Goal: Information Seeking & Learning: Learn about a topic

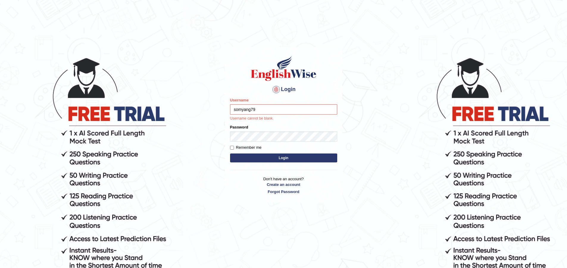
type input "somyang79"
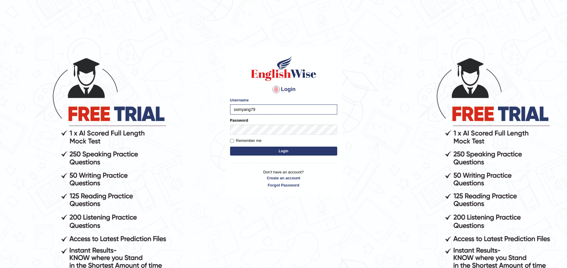
click at [253, 148] on button "Login" at bounding box center [283, 151] width 107 height 9
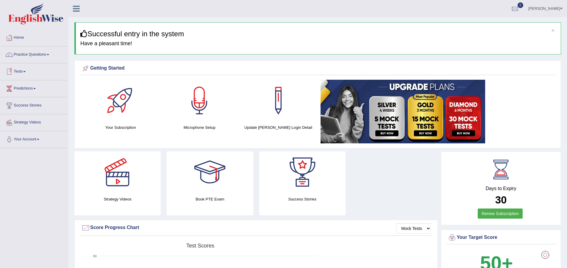
click at [30, 71] on link "Tests" at bounding box center [34, 70] width 68 height 15
click at [35, 95] on link "Take Mock Test" at bounding box center [39, 96] width 56 height 11
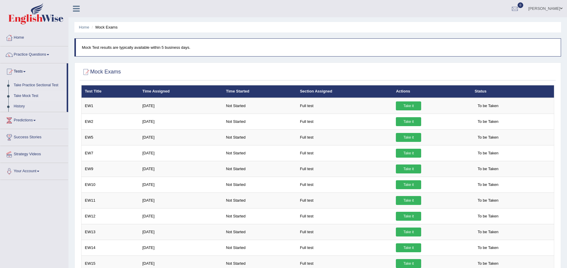
click at [32, 97] on link "Take Mock Test" at bounding box center [39, 96] width 56 height 11
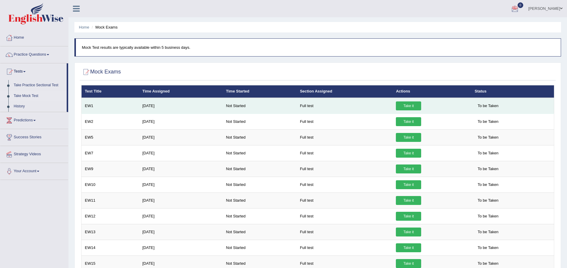
click at [410, 108] on link "Take it" at bounding box center [408, 105] width 25 height 9
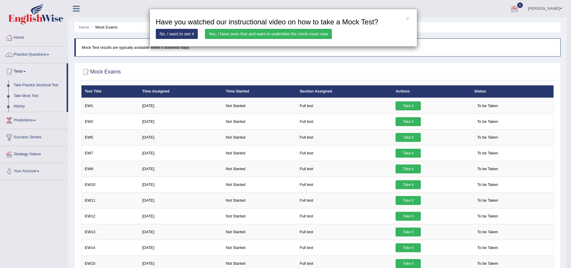
click at [204, 70] on div "× Have you watched our instructional video on how to take a Mock Test? No, I wa…" at bounding box center [285, 134] width 571 height 268
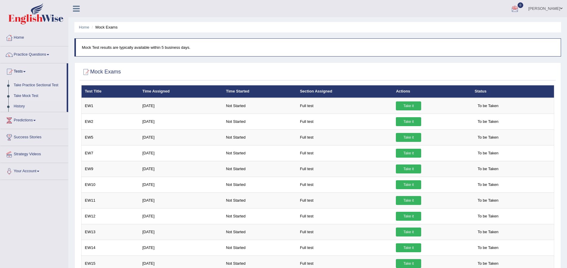
click at [52, 86] on link "Take Practice Sectional Test" at bounding box center [39, 85] width 56 height 11
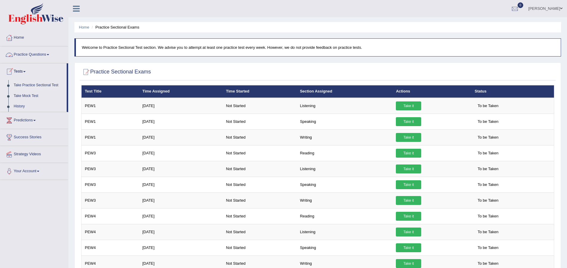
click at [50, 58] on link "Practice Questions" at bounding box center [34, 53] width 68 height 15
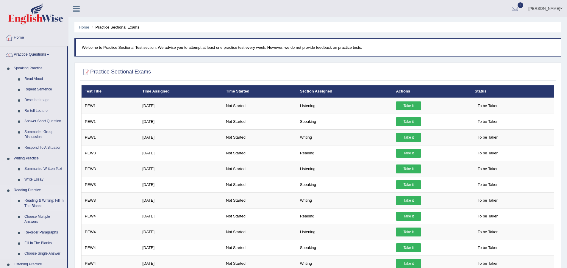
click at [53, 201] on link "Reading & Writing: Fill In The Blanks" at bounding box center [44, 203] width 45 height 16
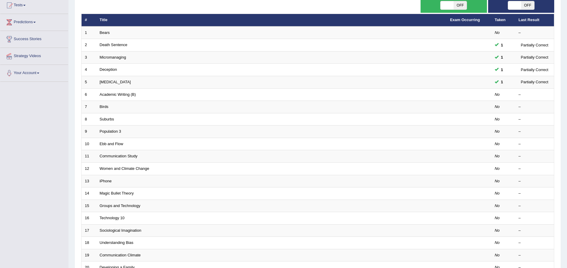
scroll to position [96, 0]
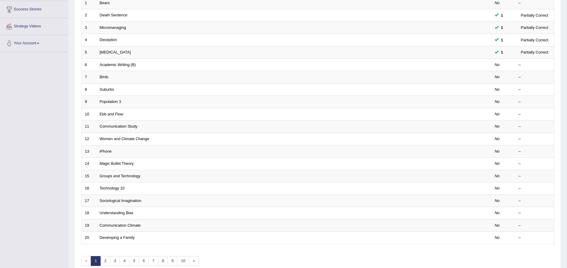
click at [120, 225] on link "Communication Climate" at bounding box center [120, 225] width 41 height 4
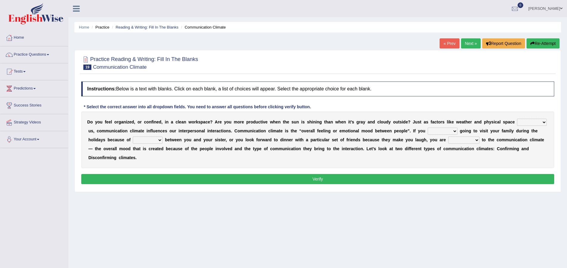
click at [530, 123] on select "improve impact impose imply" at bounding box center [532, 122] width 30 height 7
select select "impact"
click at [517, 119] on select "improve impact impose imply" at bounding box center [532, 122] width 30 height 7
click at [455, 131] on select "dread force scare afraid" at bounding box center [442, 131] width 30 height 7
select select "force"
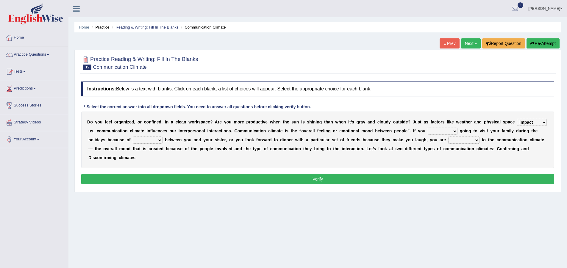
click at [427, 128] on select "dread force scare afraid" at bounding box center [442, 131] width 30 height 7
click at [155, 139] on select "tender tension tendency tenacity" at bounding box center [148, 140] width 30 height 7
select select "tension"
click at [133, 137] on select "tender tension tendency tenacity" at bounding box center [148, 140] width 30 height 7
click at [459, 142] on select "relying relating responding recycling" at bounding box center [463, 140] width 31 height 7
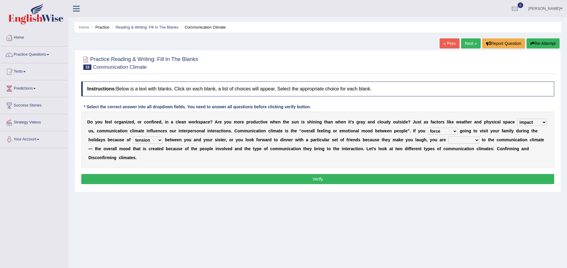
select select "responding"
click at [448, 137] on select "relying relating responding recycling" at bounding box center [463, 140] width 31 height 7
click at [403, 179] on button "Verify" at bounding box center [317, 179] width 473 height 10
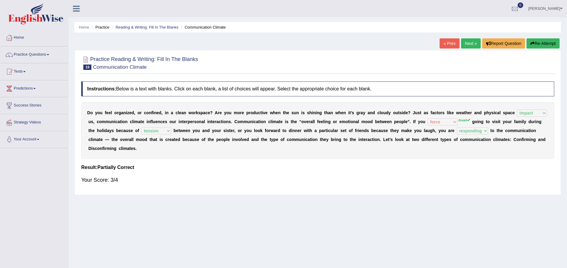
click at [467, 43] on link "Next »" at bounding box center [471, 43] width 20 height 10
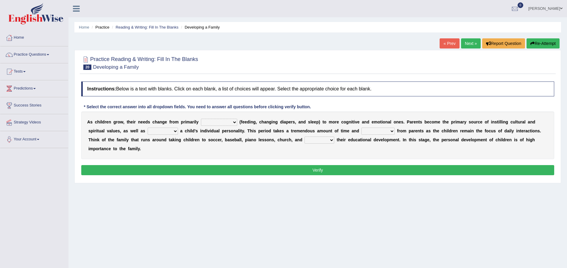
click at [236, 124] on select "psychological educational physical social" at bounding box center [219, 122] width 36 height 7
select select "physical"
click at [201, 119] on select "psychological educational physical social" at bounding box center [219, 122] width 36 height 7
click at [174, 131] on select "caring calculating feeding fostering" at bounding box center [163, 131] width 30 height 7
select select "fostering"
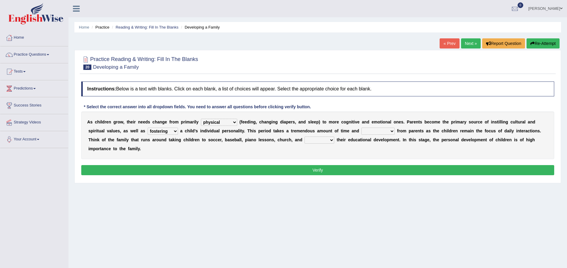
click at [148, 128] on select "caring calculating feeding fostering" at bounding box center [163, 131] width 30 height 7
click at [377, 133] on select "commitment components compliance comments" at bounding box center [377, 131] width 33 height 7
select select "commitment"
click at [361, 128] on select "commitment components compliance comments" at bounding box center [377, 131] width 33 height 7
click at [330, 141] on select "granting guiding generating gaining" at bounding box center [319, 140] width 30 height 7
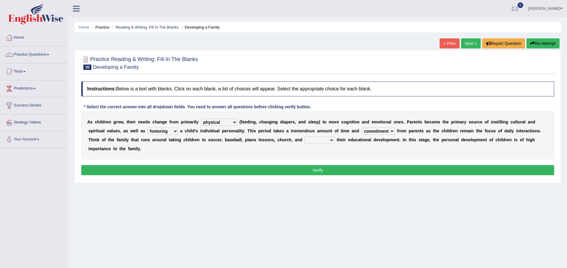
select select "guiding"
click at [304, 137] on select "granting guiding generating gaining" at bounding box center [319, 140] width 30 height 7
click at [323, 167] on button "Verify" at bounding box center [317, 170] width 473 height 10
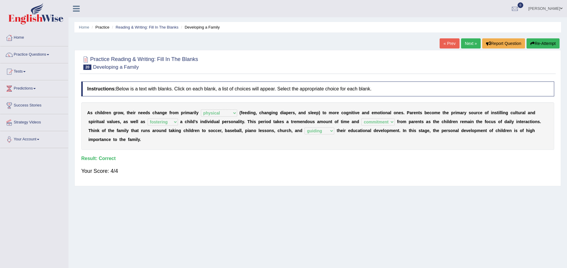
click at [467, 44] on link "Next »" at bounding box center [471, 43] width 20 height 10
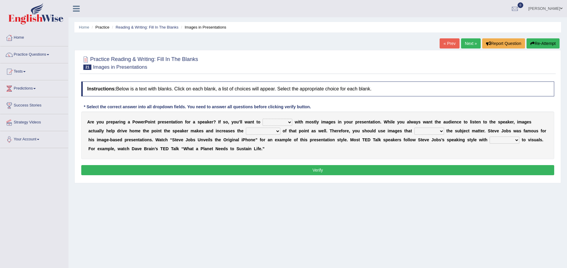
click at [289, 123] on select "stand stay stick stock" at bounding box center [277, 122] width 30 height 7
select select "stick"
click at [262, 119] on select "stand stay stick stock" at bounding box center [277, 122] width 30 height 7
click at [271, 132] on select "memorability morality mobilization mobility" at bounding box center [263, 131] width 35 height 7
select select "mobilization"
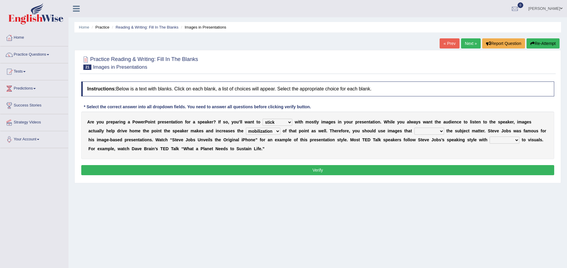
click at [246, 128] on select "memorability morality mobilization mobility" at bounding box center [263, 131] width 35 height 7
click at [439, 130] on select "suggest supply submit support" at bounding box center [429, 131] width 30 height 7
select select "support"
click at [414, 128] on select "suggest supply submit support" at bounding box center [429, 131] width 30 height 7
click at [511, 138] on select "regard result retrospect request" at bounding box center [504, 140] width 30 height 7
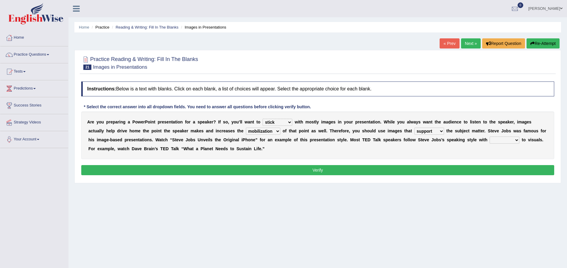
select select "regard"
click at [489, 137] on select "regard result retrospect request" at bounding box center [504, 140] width 30 height 7
click at [473, 167] on button "Verify" at bounding box center [317, 170] width 473 height 10
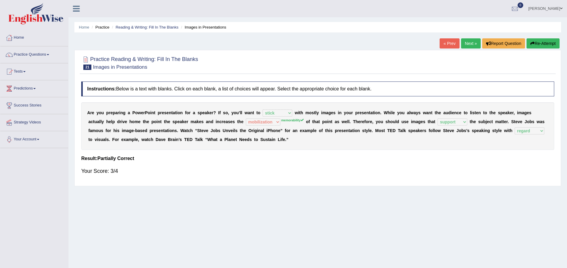
click at [559, 8] on link "sonam yangchen" at bounding box center [544, 7] width 43 height 15
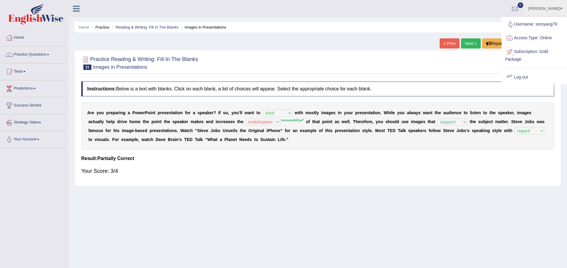
click at [522, 79] on link "Log out" at bounding box center [534, 77] width 64 height 14
